Goal: Navigation & Orientation: Find specific page/section

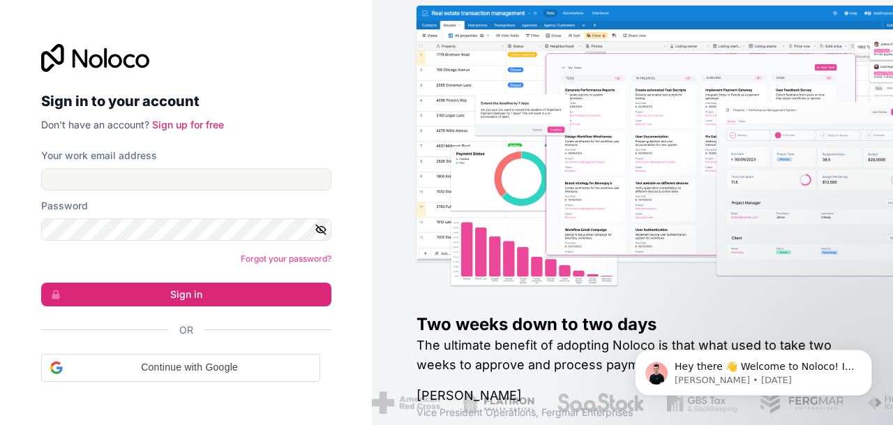
click at [144, 193] on form "Your work email address Password Forgot your password? Sign in Or Continue with…" at bounding box center [186, 265] width 290 height 233
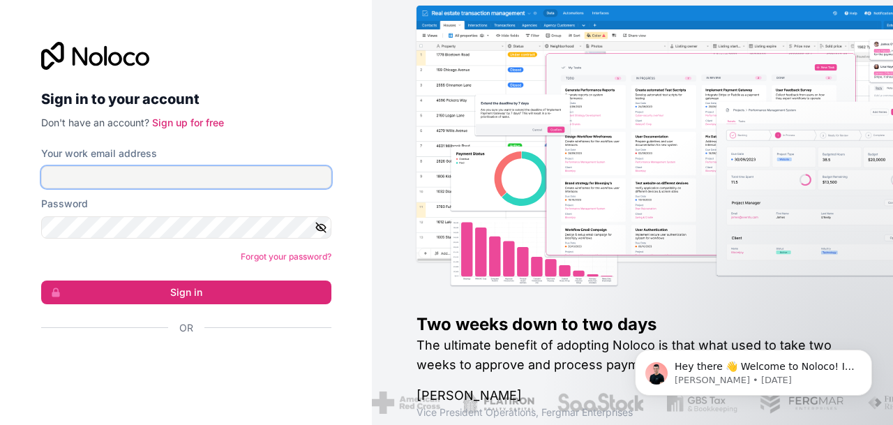
click at [209, 179] on input "Your work email address" at bounding box center [186, 177] width 290 height 22
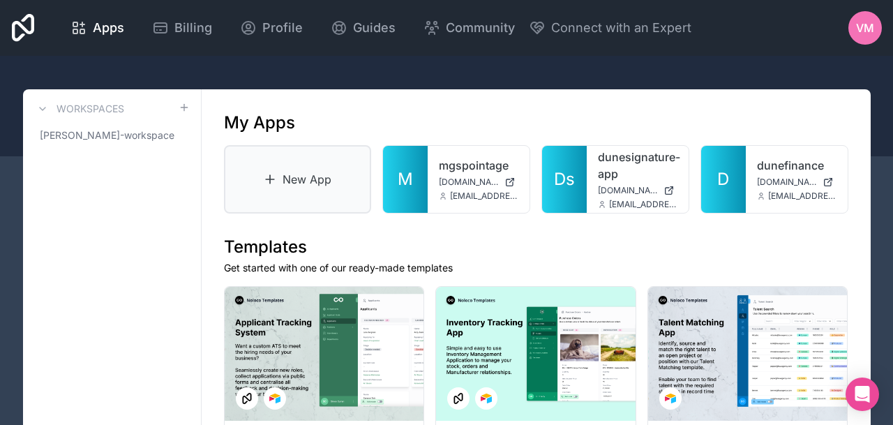
click at [276, 177] on icon at bounding box center [270, 179] width 14 height 14
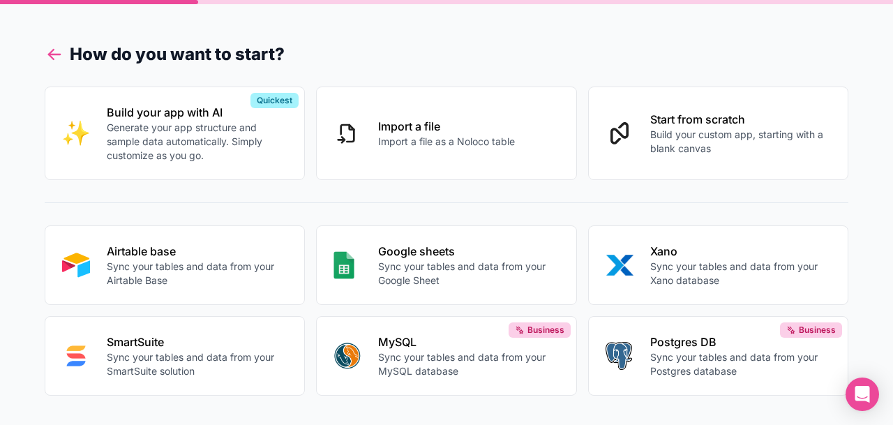
click at [50, 51] on icon at bounding box center [55, 55] width 20 height 20
